Goal: Navigation & Orientation: Find specific page/section

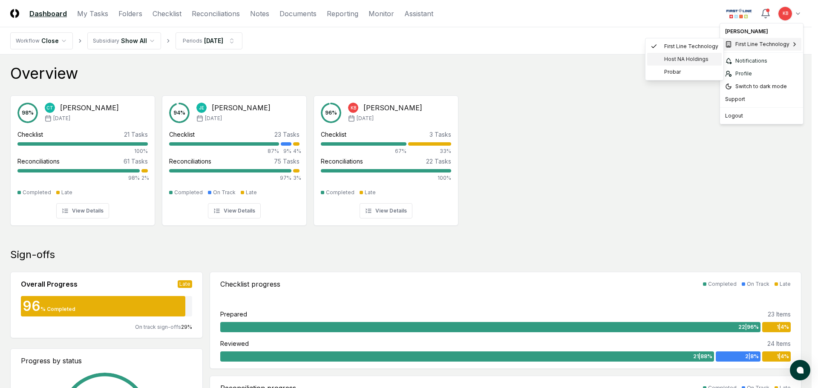
click at [691, 58] on span "Host NA Holdings" at bounding box center [686, 59] width 44 height 8
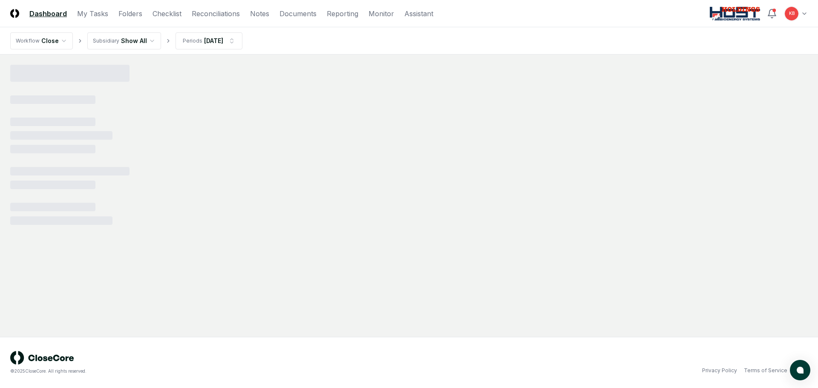
click at [152, 40] on html "CloseCore Dashboard My Tasks Folders Checklist Reconciliations Notes Documents …" at bounding box center [409, 194] width 818 height 388
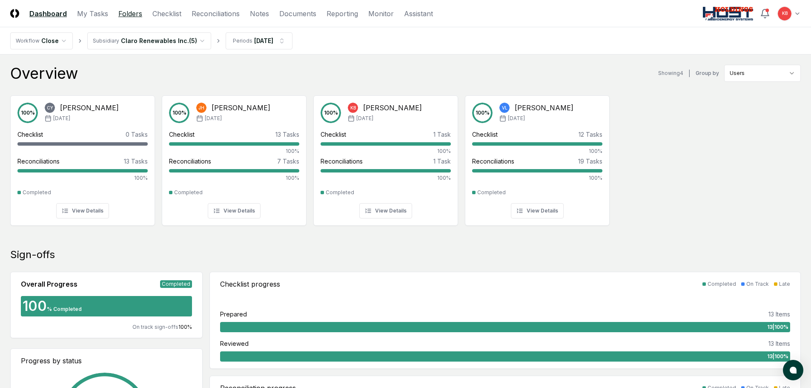
click at [134, 13] on link "Folders" at bounding box center [130, 14] width 24 height 10
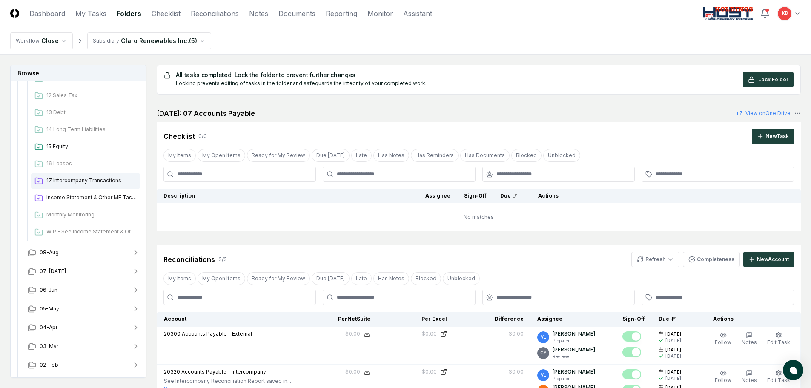
scroll to position [298, 0]
click at [98, 194] on span "Income Statement & Other ME Tasks" at bounding box center [91, 194] width 90 height 8
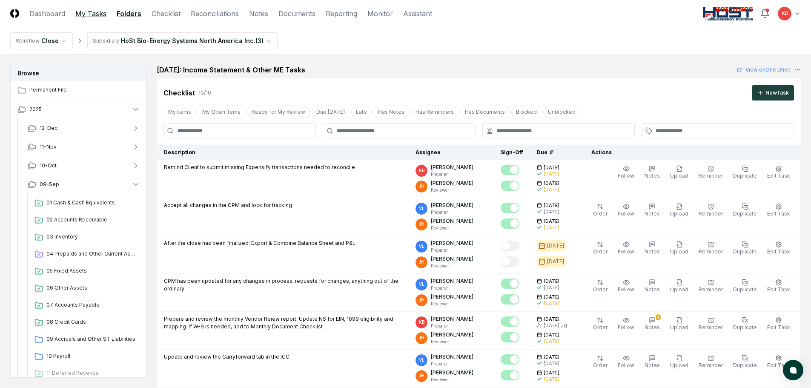
click at [100, 10] on link "My Tasks" at bounding box center [90, 14] width 31 height 10
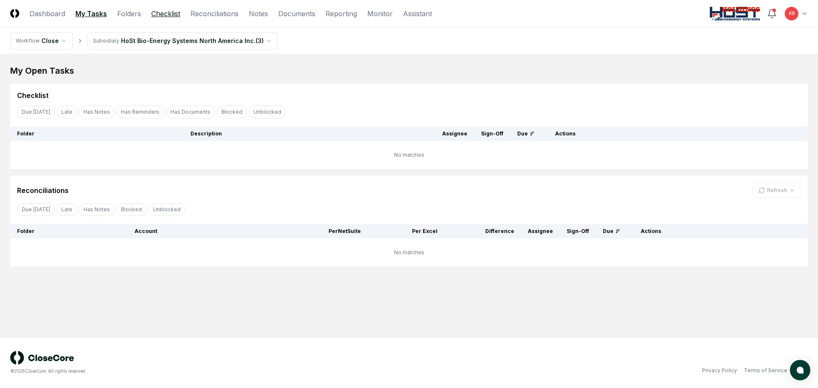
click at [158, 13] on link "Checklist" at bounding box center [165, 14] width 29 height 10
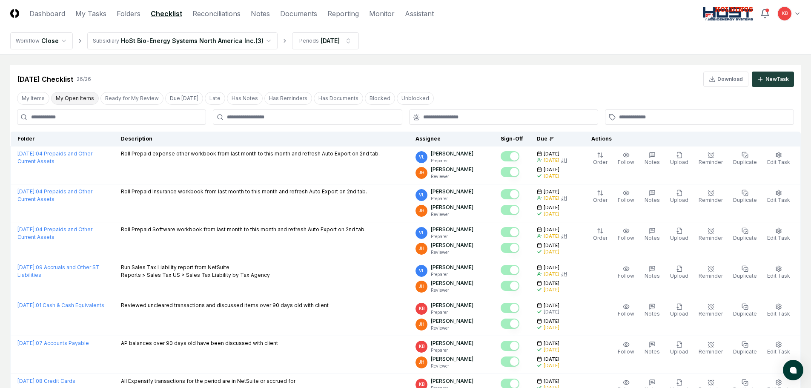
click at [83, 99] on button "My Open Items" at bounding box center [75, 98] width 48 height 13
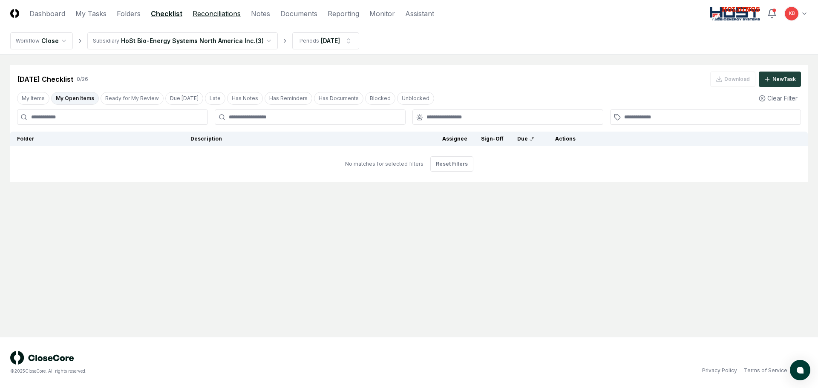
click at [226, 14] on link "Reconciliations" at bounding box center [217, 14] width 48 height 10
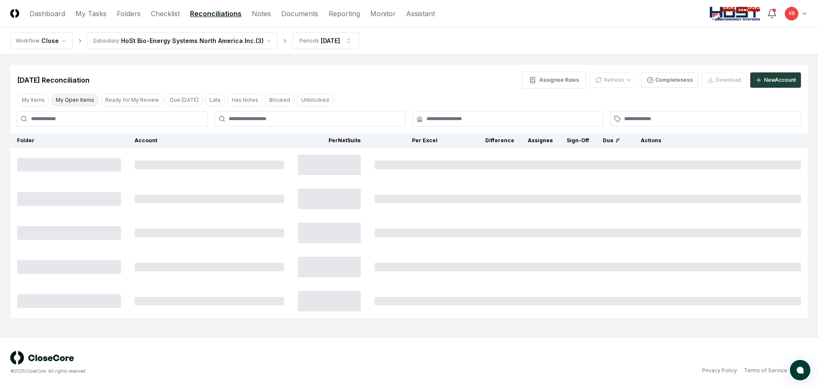
click at [82, 98] on button "My Open Items" at bounding box center [75, 100] width 48 height 13
